Goal: Navigation & Orientation: Understand site structure

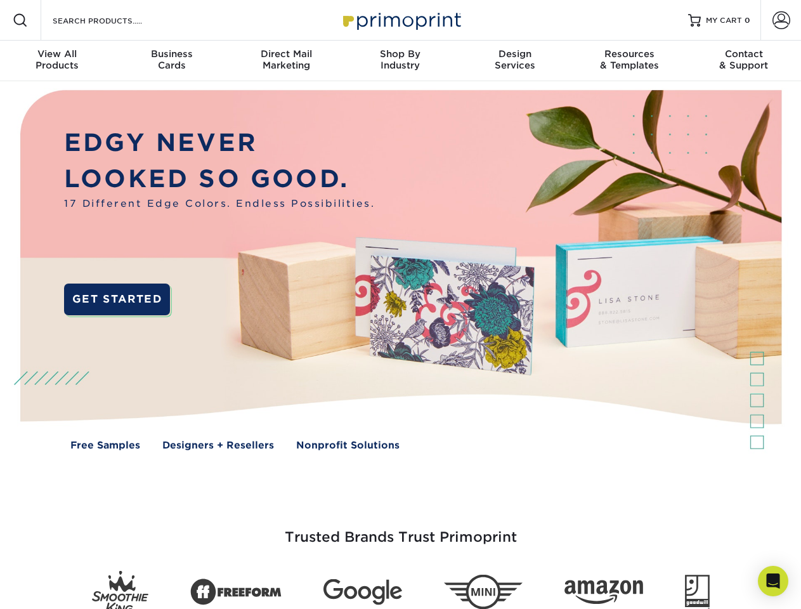
click at [400, 304] on img at bounding box center [400, 279] width 793 height 396
click at [20, 20] on span at bounding box center [20, 20] width 15 height 15
click at [781, 20] on span at bounding box center [782, 20] width 18 height 18
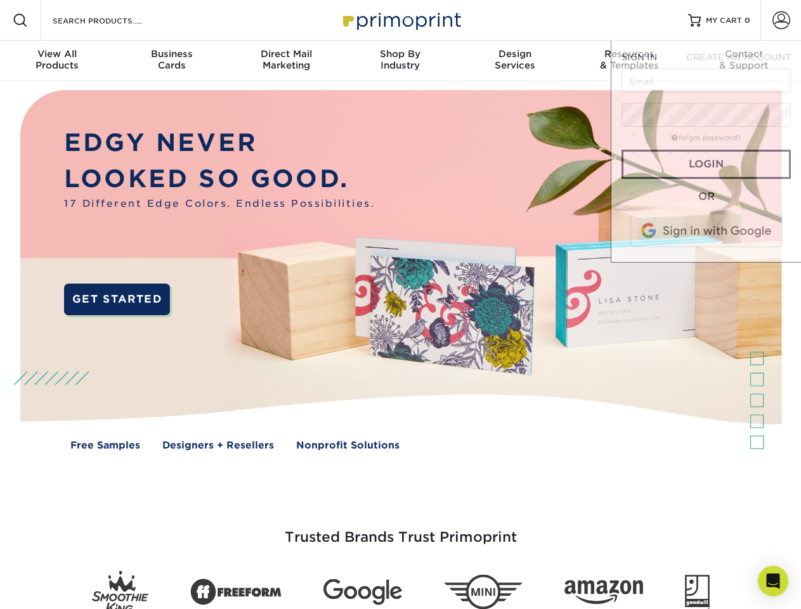
click at [57, 61] on div "View All Products" at bounding box center [57, 59] width 114 height 23
click at [171, 61] on div "Business Cards" at bounding box center [171, 59] width 114 height 23
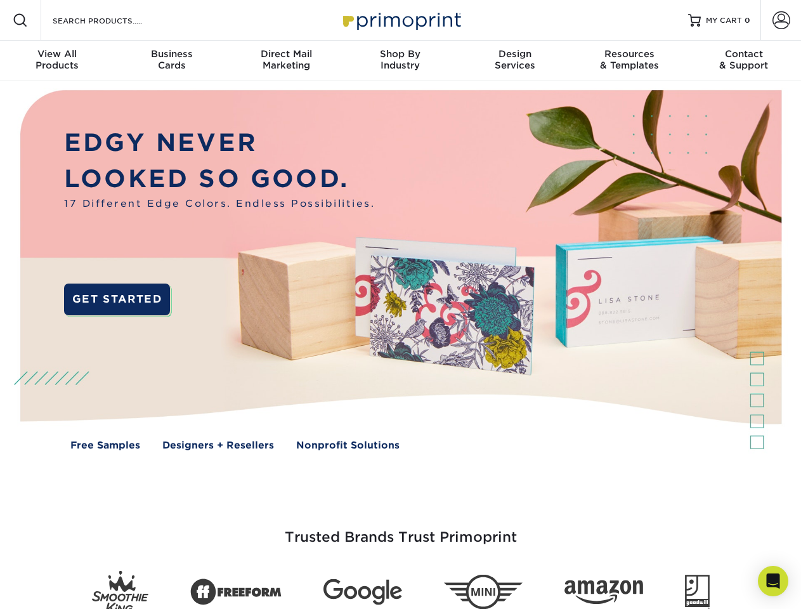
click at [286, 61] on div "Direct Mail Marketing" at bounding box center [286, 59] width 114 height 23
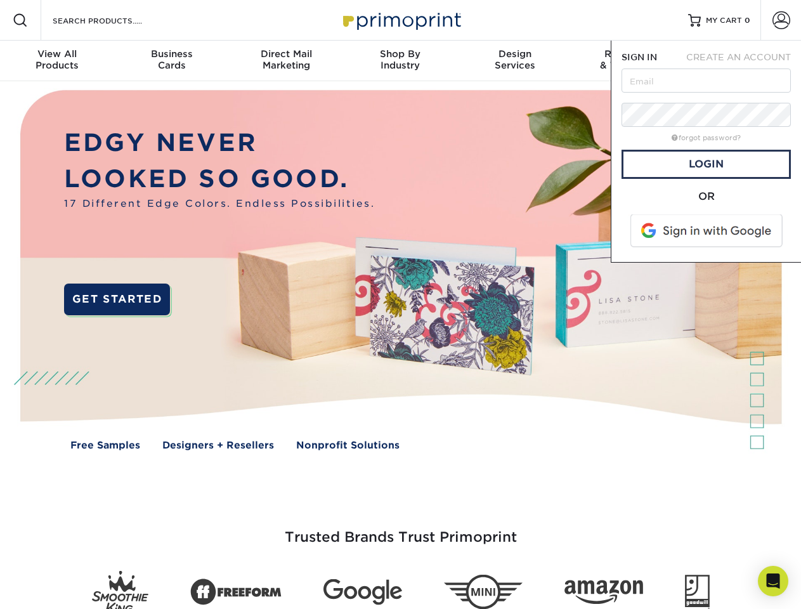
click at [400, 61] on div "Shop By Industry" at bounding box center [400, 59] width 114 height 23
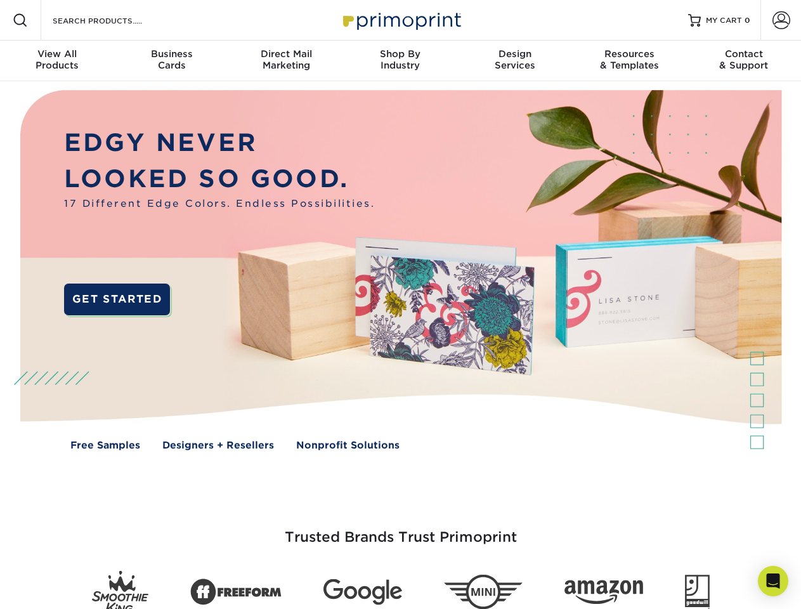
click at [515, 61] on div "Design Services" at bounding box center [515, 59] width 114 height 23
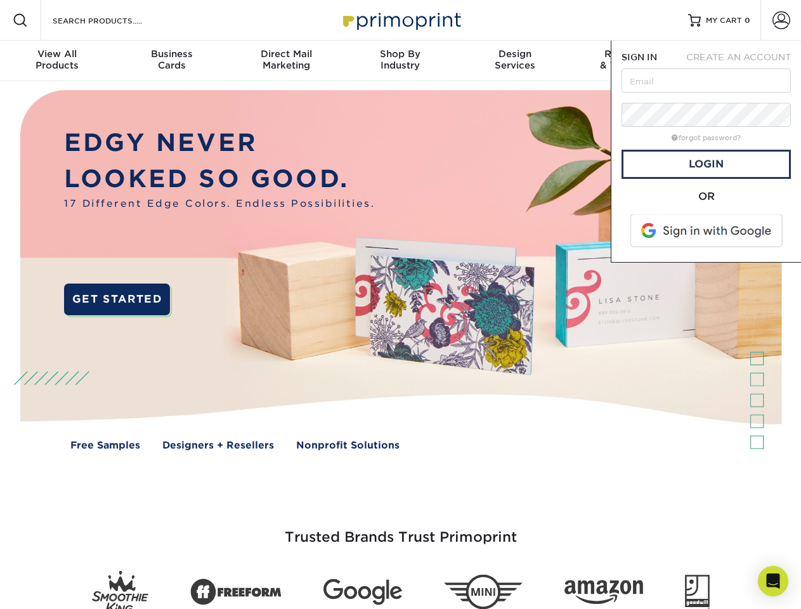
click at [629, 61] on span "SIGN IN" at bounding box center [640, 57] width 36 height 10
click at [744, 61] on div "Contact & Support" at bounding box center [744, 59] width 114 height 23
